Goal: Answer question/provide support: Answer question/provide support

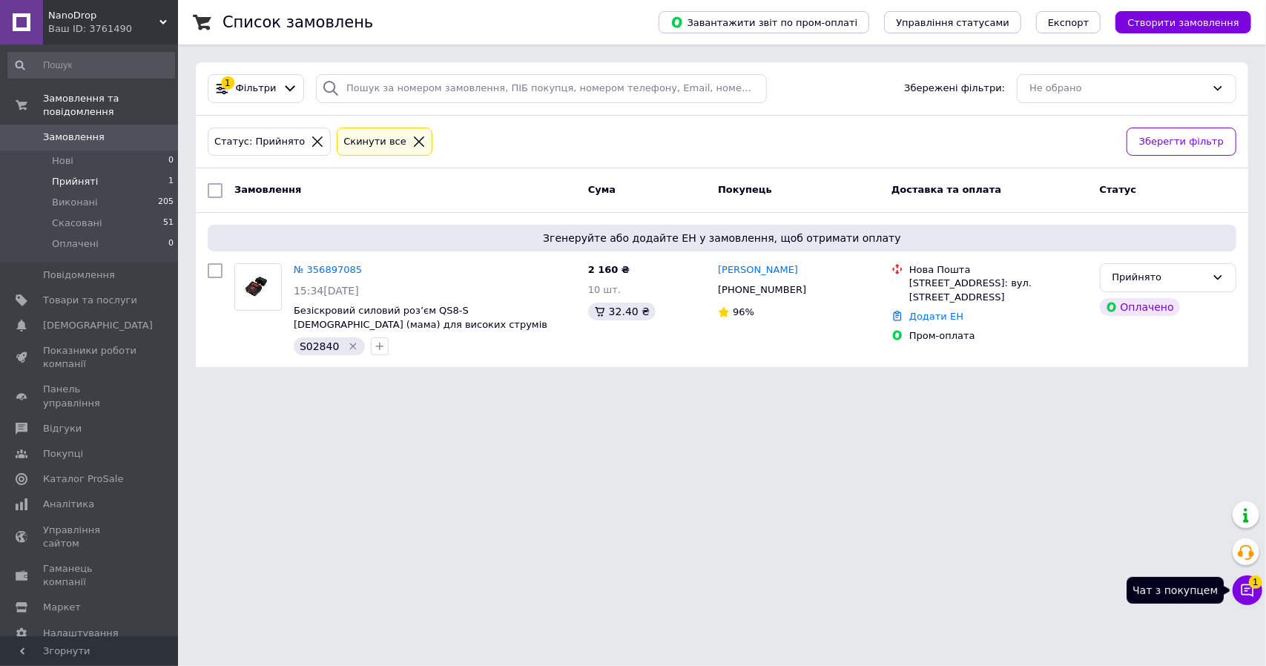
click at [1254, 603] on button "Чат з покупцем 1" at bounding box center [1248, 591] width 30 height 30
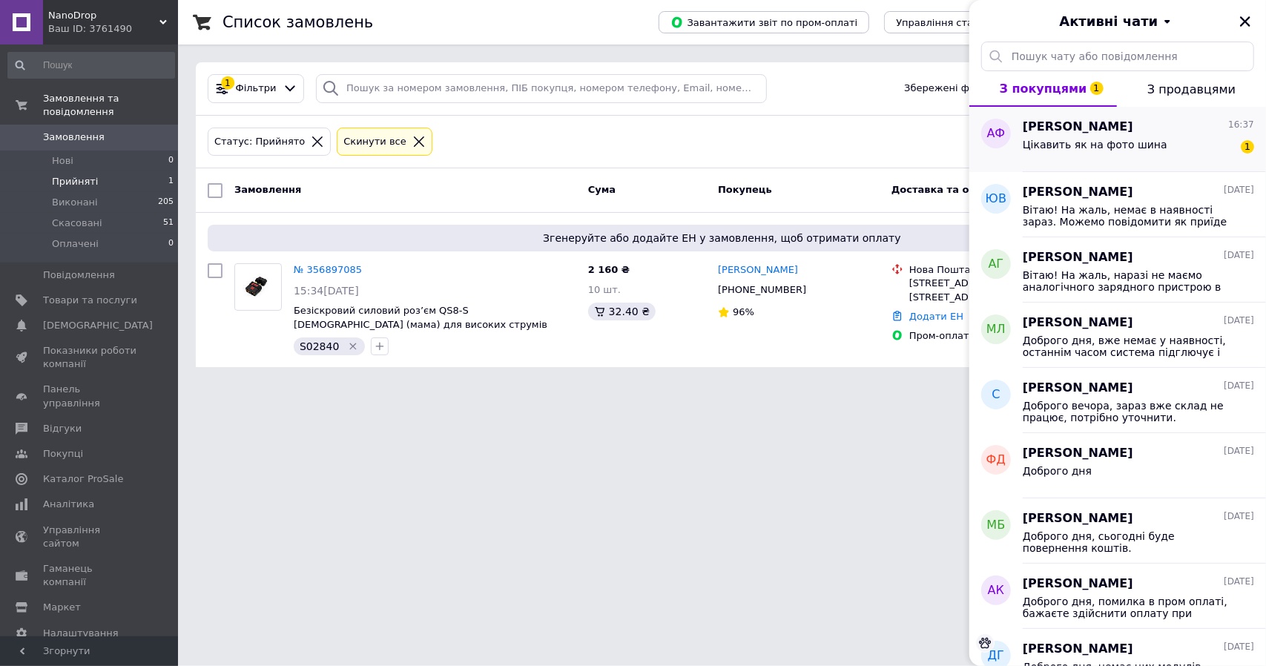
click at [1070, 153] on div "Цікавить як на фото шина" at bounding box center [1095, 149] width 145 height 21
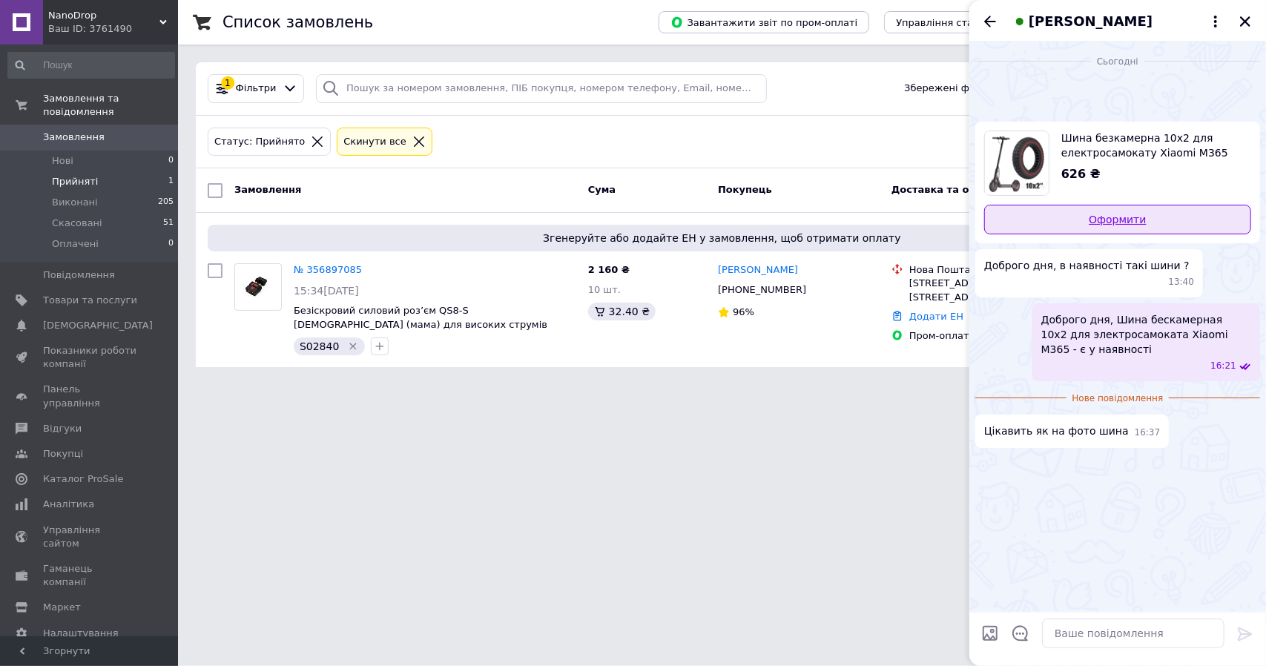
scroll to position [242, 0]
click at [1079, 633] on textarea at bounding box center [1133, 634] width 182 height 30
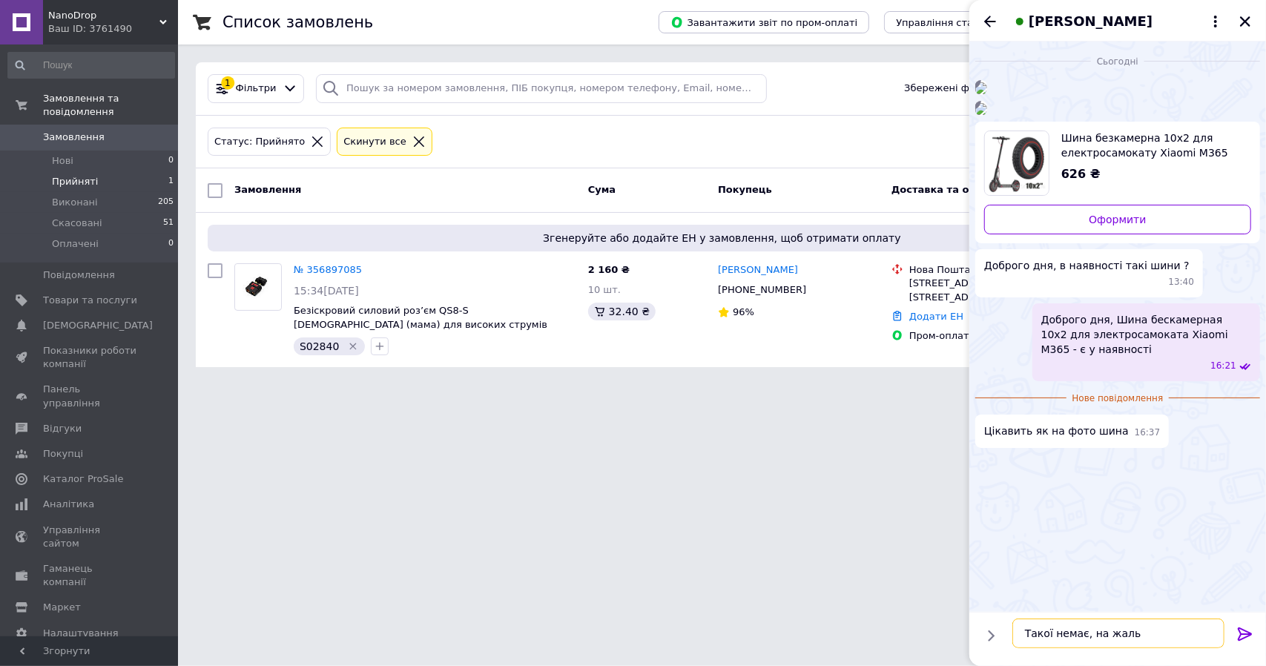
type textarea "Такої немає, на жаль."
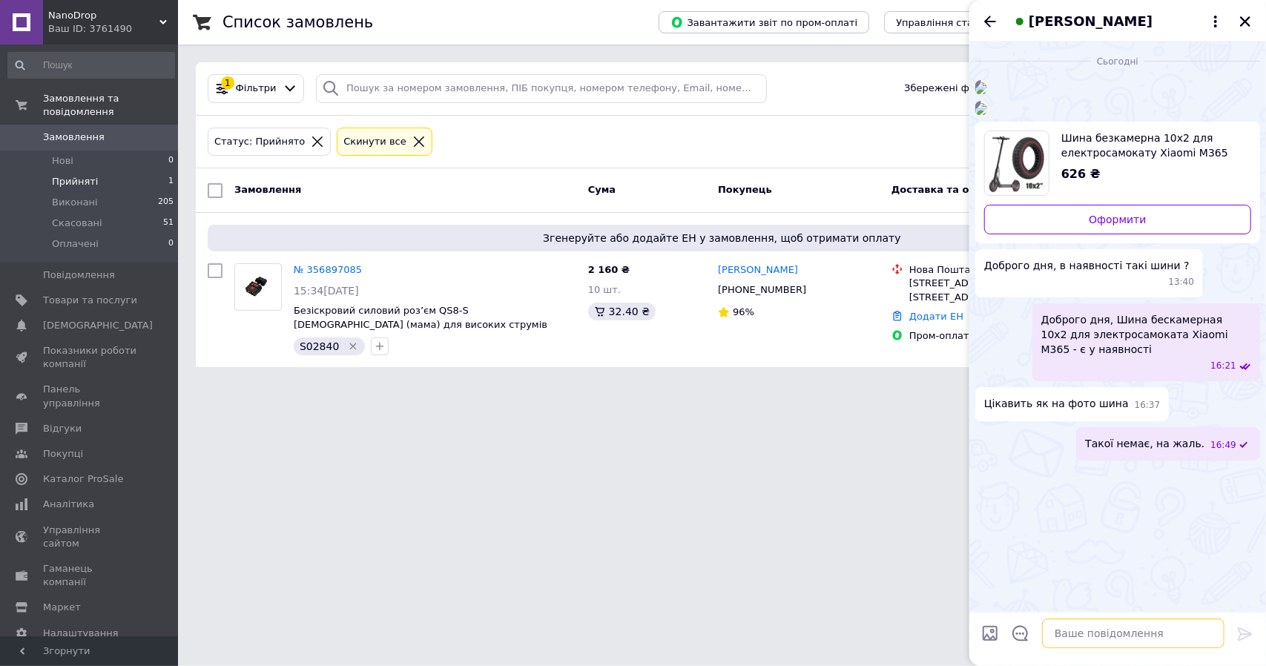
scroll to position [0, 0]
click at [987, 94] on img at bounding box center [981, 88] width 12 height 12
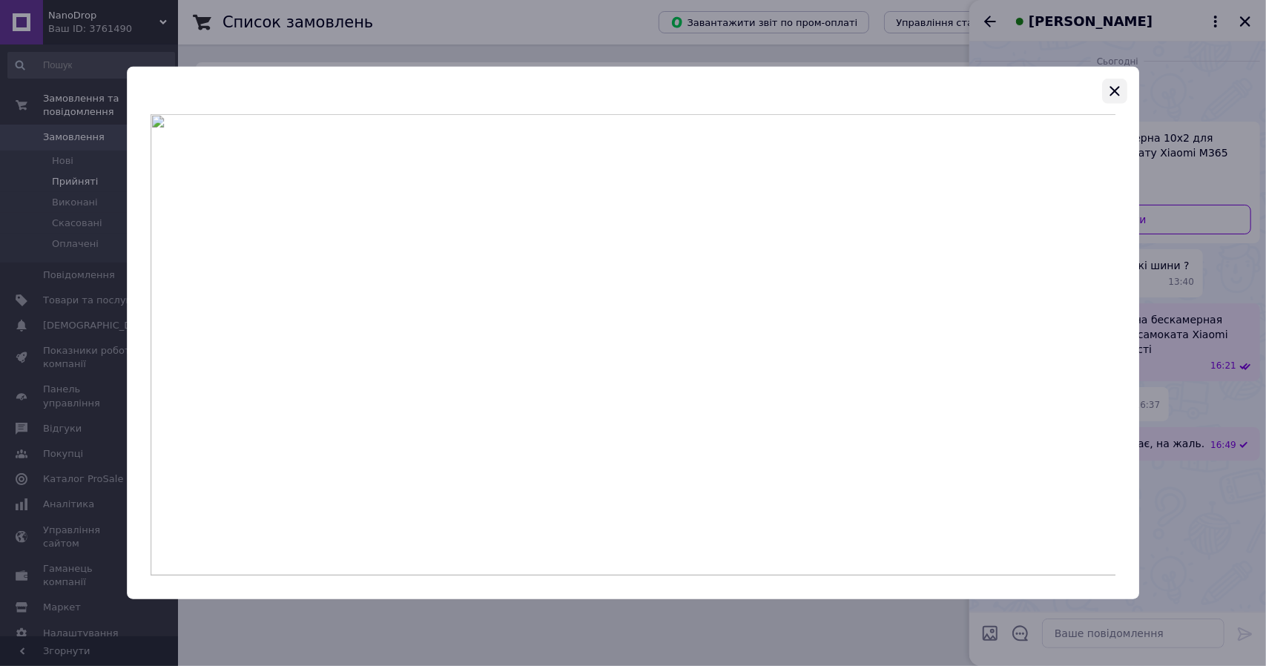
click at [1116, 90] on icon "button" at bounding box center [1115, 91] width 10 height 10
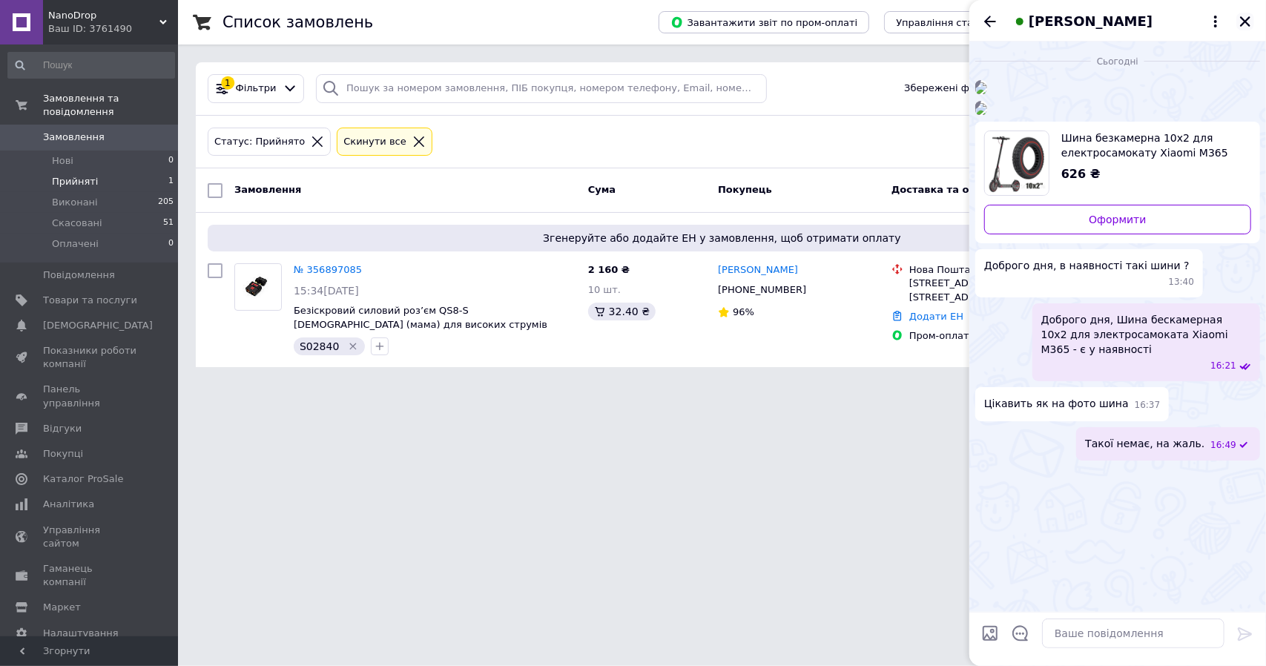
click at [1243, 24] on icon "Закрити" at bounding box center [1245, 21] width 10 height 10
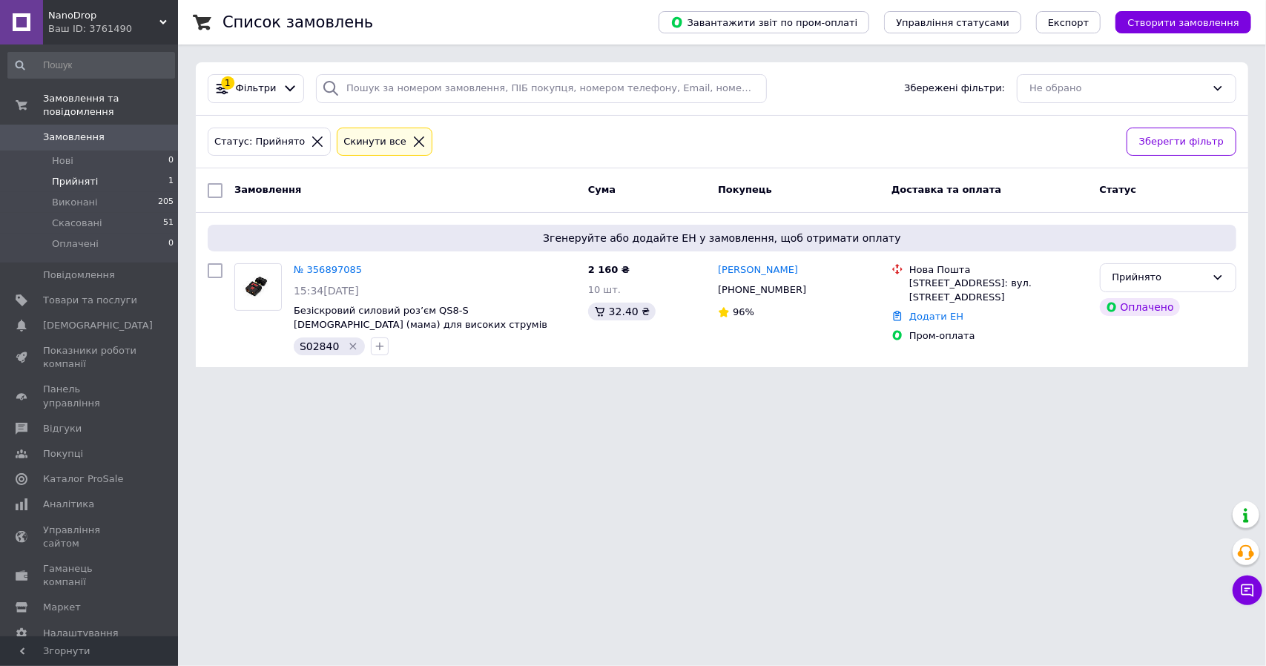
click at [711, 385] on html "NanoDrop Ваш ID: 3761490 Сайт NanoDrop Кабінет покупця Перевірити стан системи …" at bounding box center [633, 192] width 1266 height 385
click at [929, 323] on div "Додати ЕН" at bounding box center [998, 317] width 185 height 20
click at [922, 314] on link "Додати ЕН" at bounding box center [936, 316] width 54 height 11
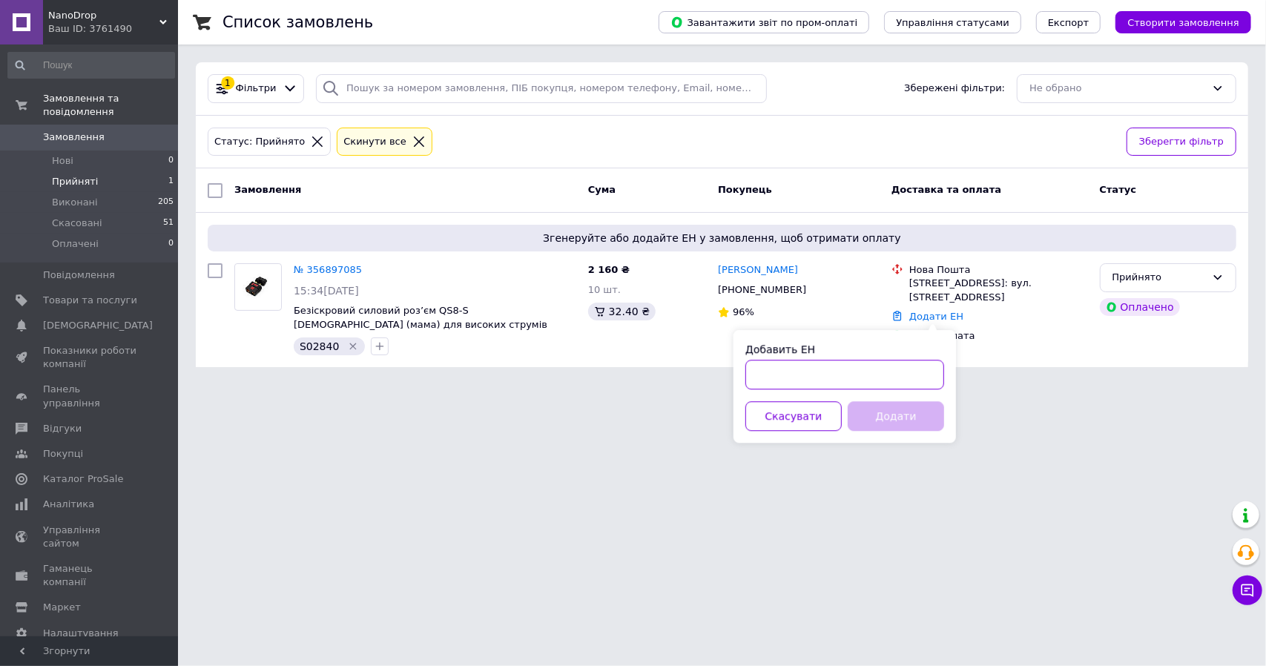
click at [837, 372] on input "Добавить ЕН" at bounding box center [844, 375] width 199 height 30
paste input "20451225271588"
type input "20451225271588"
click at [905, 425] on button "Додати" at bounding box center [896, 416] width 96 height 30
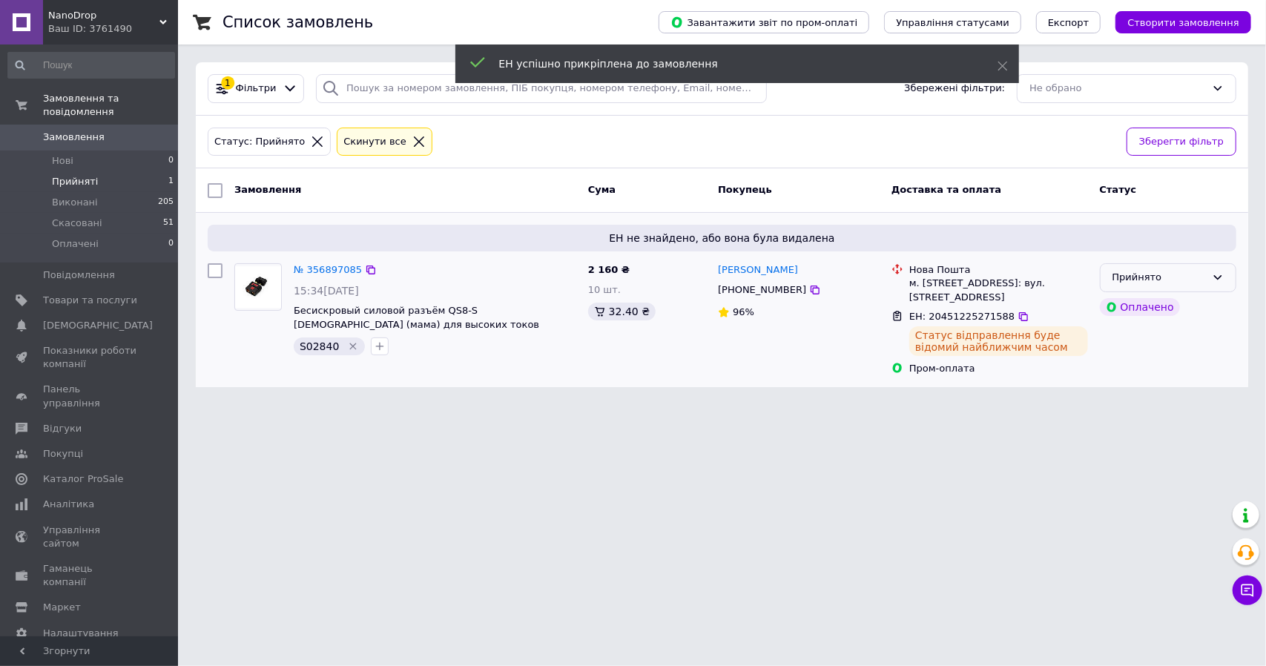
click at [1159, 277] on div "Прийнято" at bounding box center [1159, 278] width 93 height 16
click at [1133, 314] on li "Виконано" at bounding box center [1168, 308] width 135 height 27
